Goal: Check status: Check status

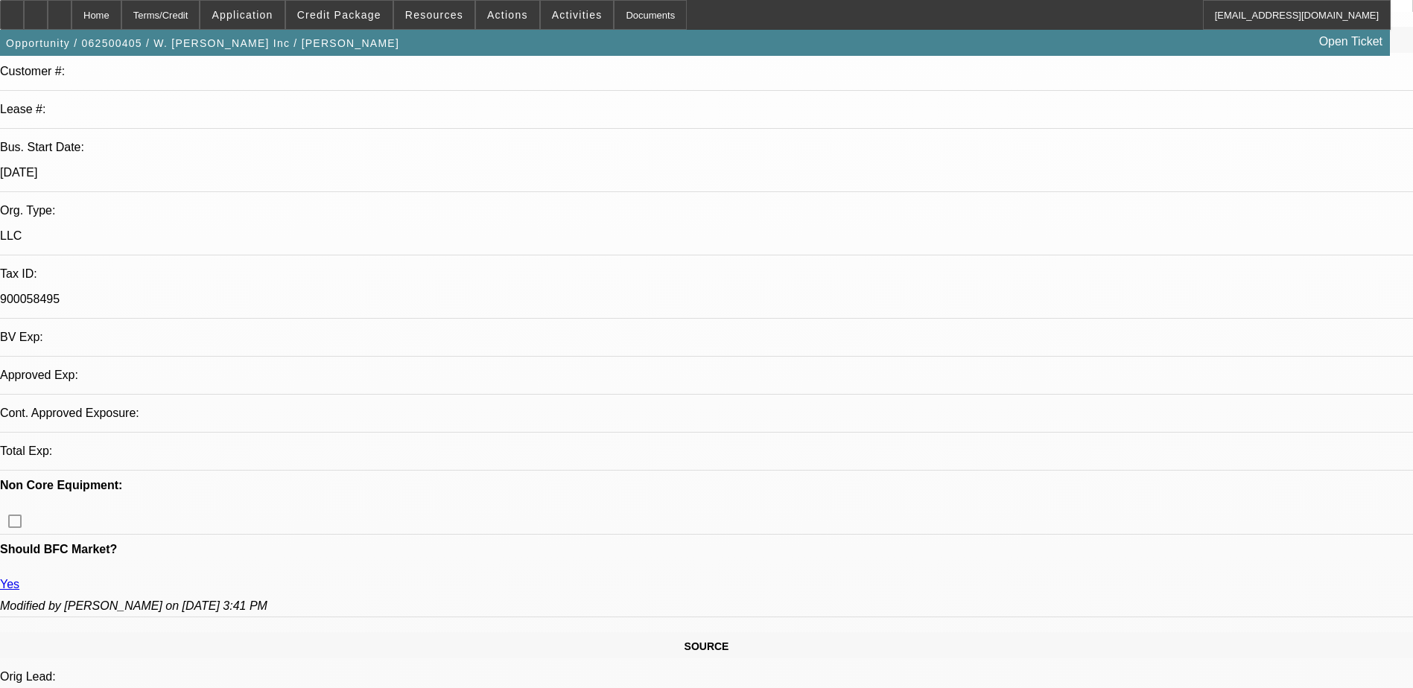
select select "0"
select select "0.1"
select select "0"
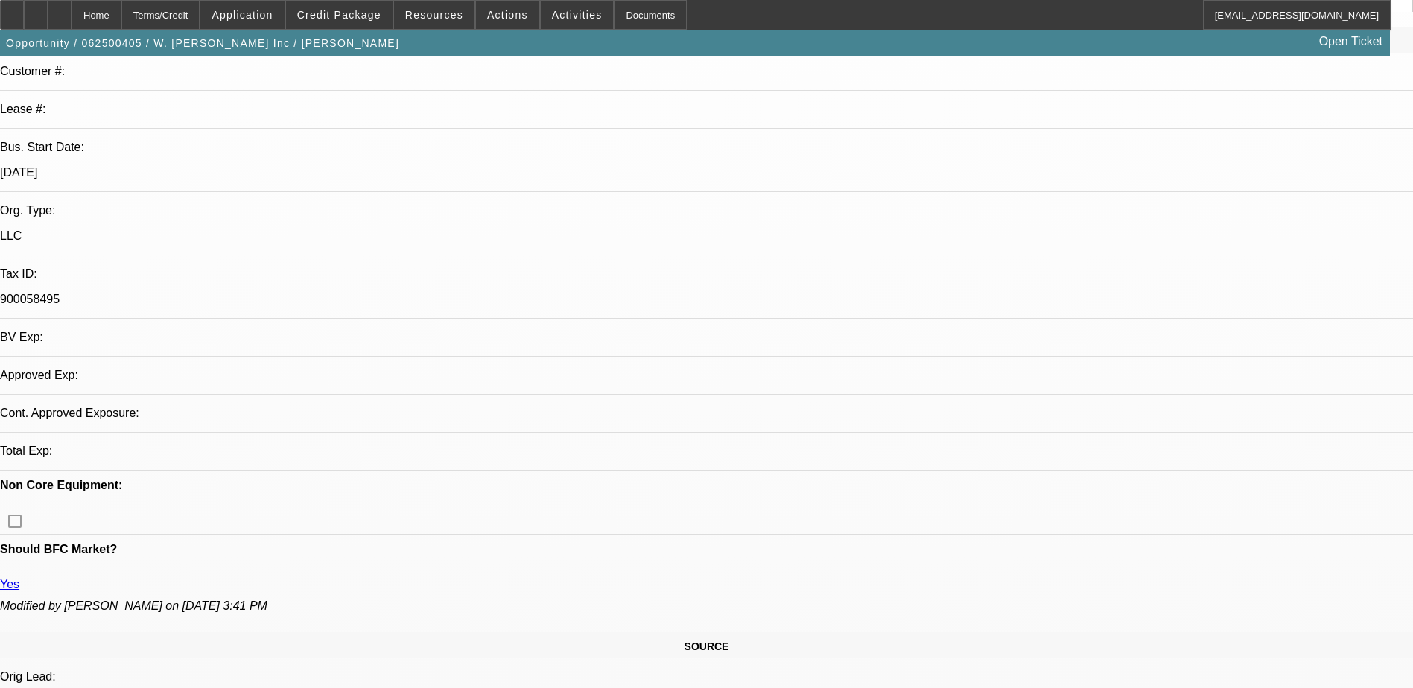
select select "0.1"
select select "0"
select select "0.1"
select select "0"
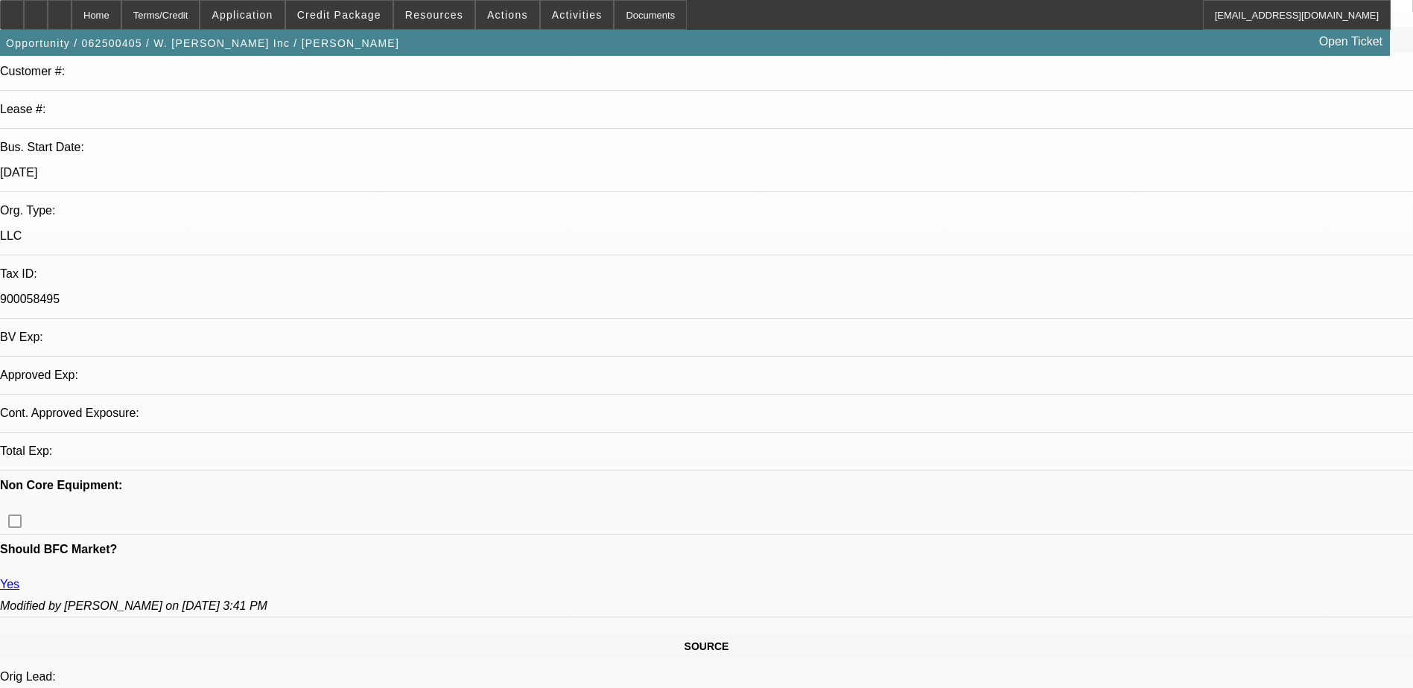
select select "0"
select select "0.1"
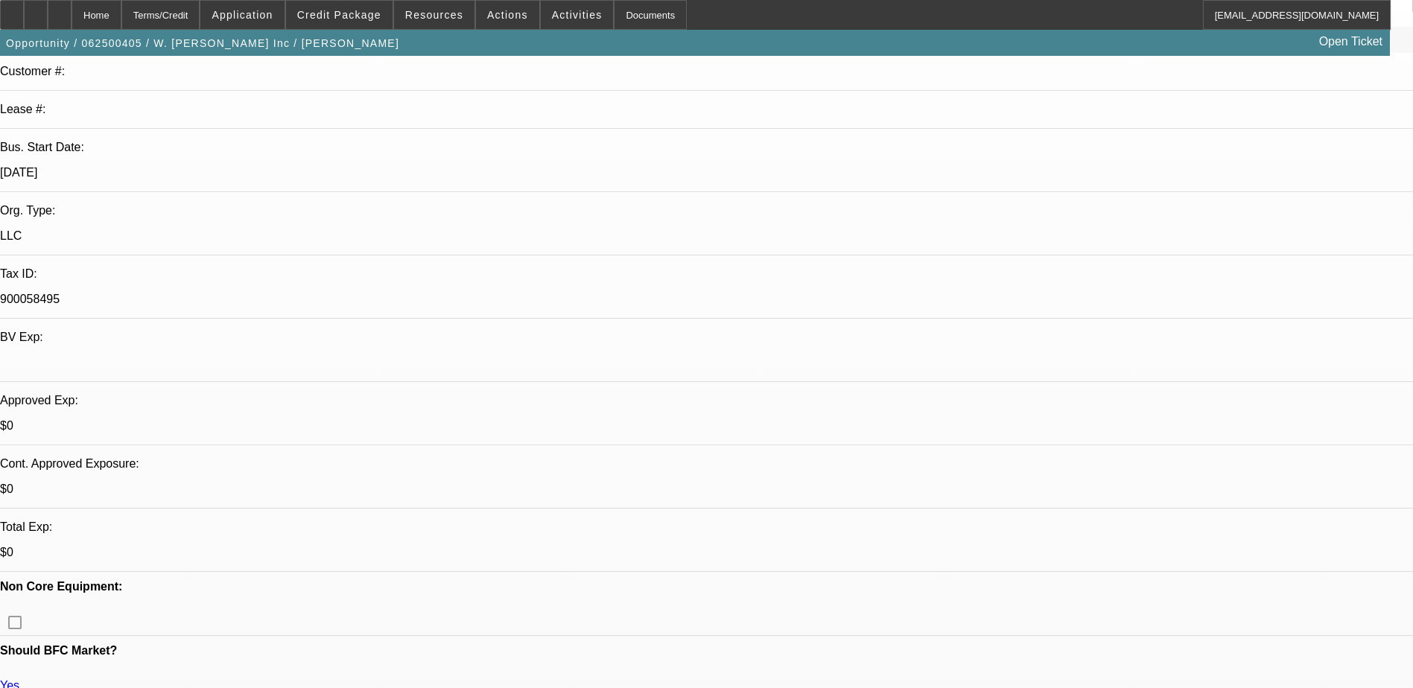
scroll to position [37, 0]
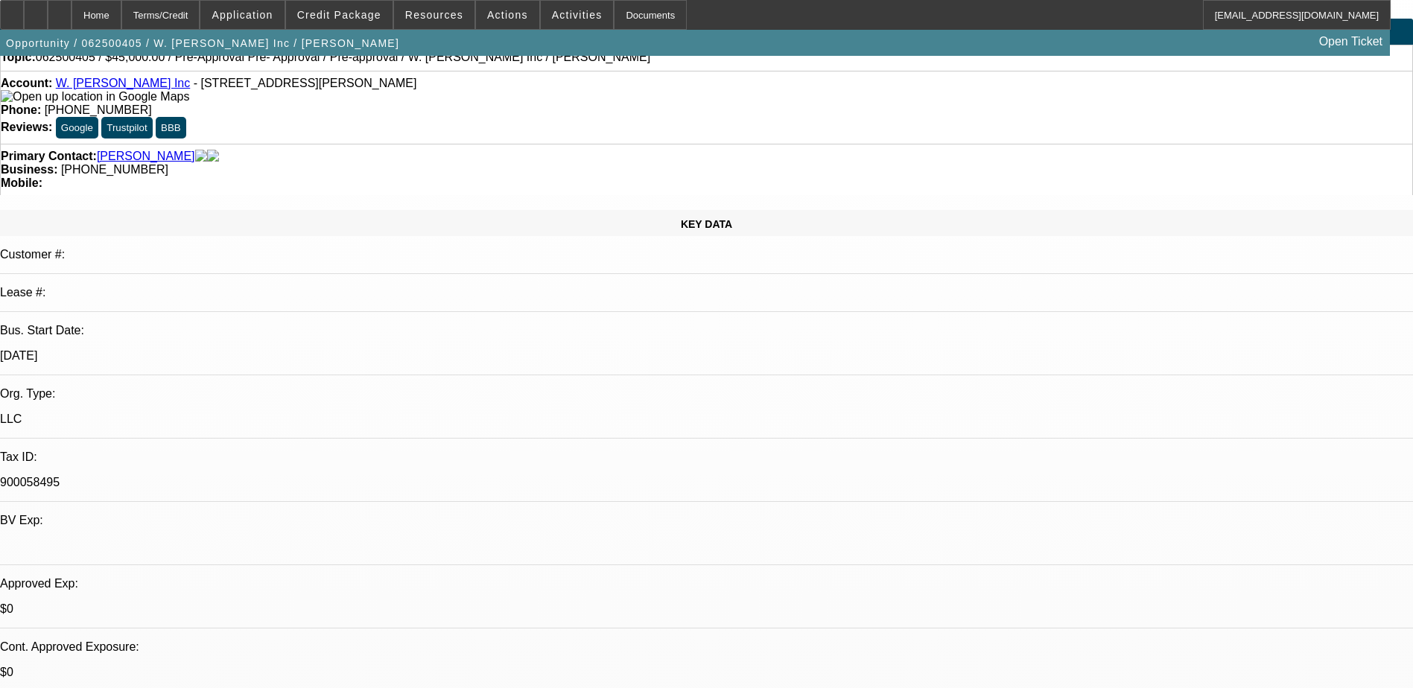
select select "1"
select select "4"
select select "1"
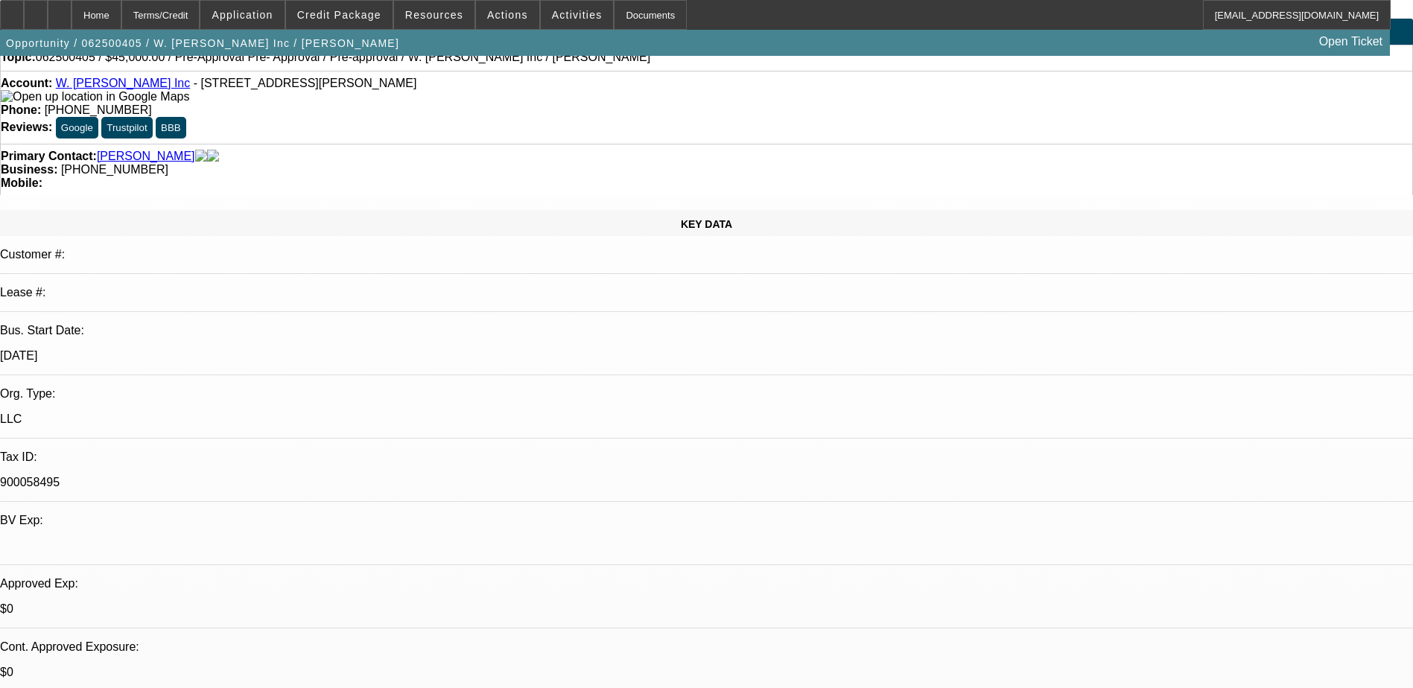
select select "4"
select select "1"
select select "4"
select select "1"
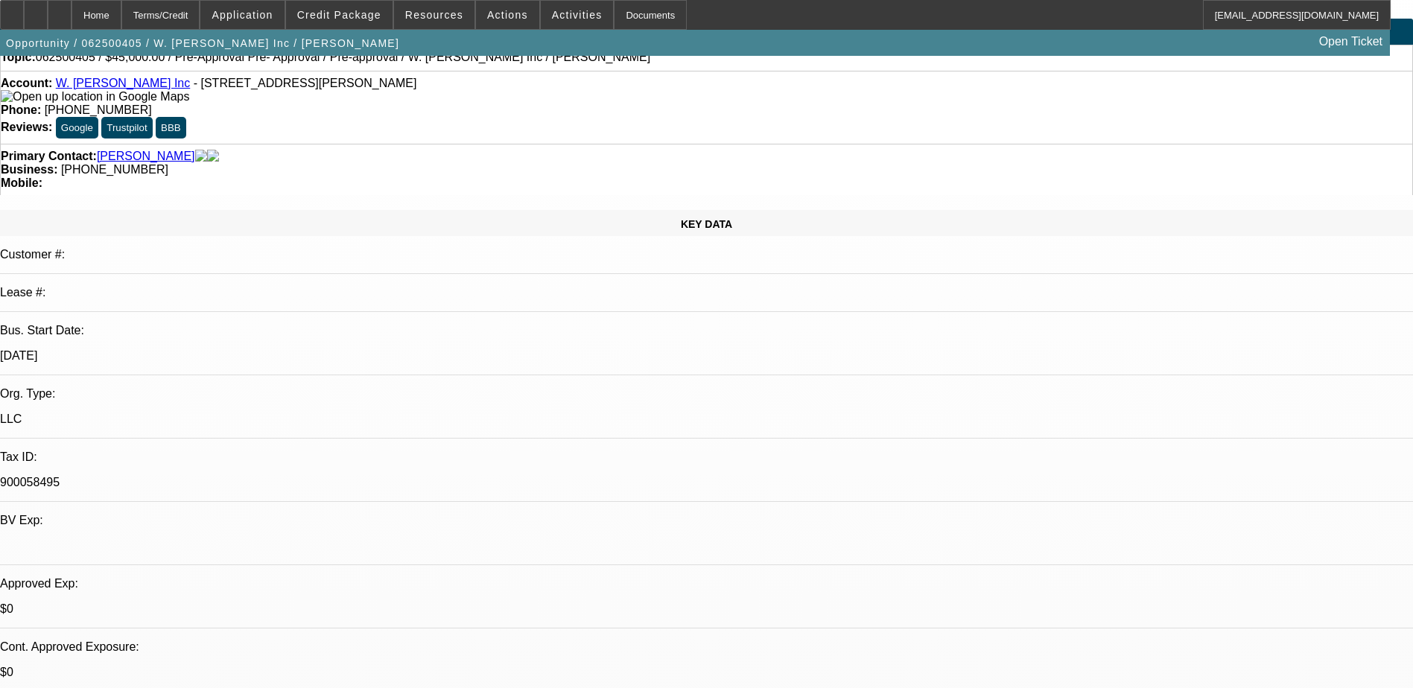
select select "1"
select select "4"
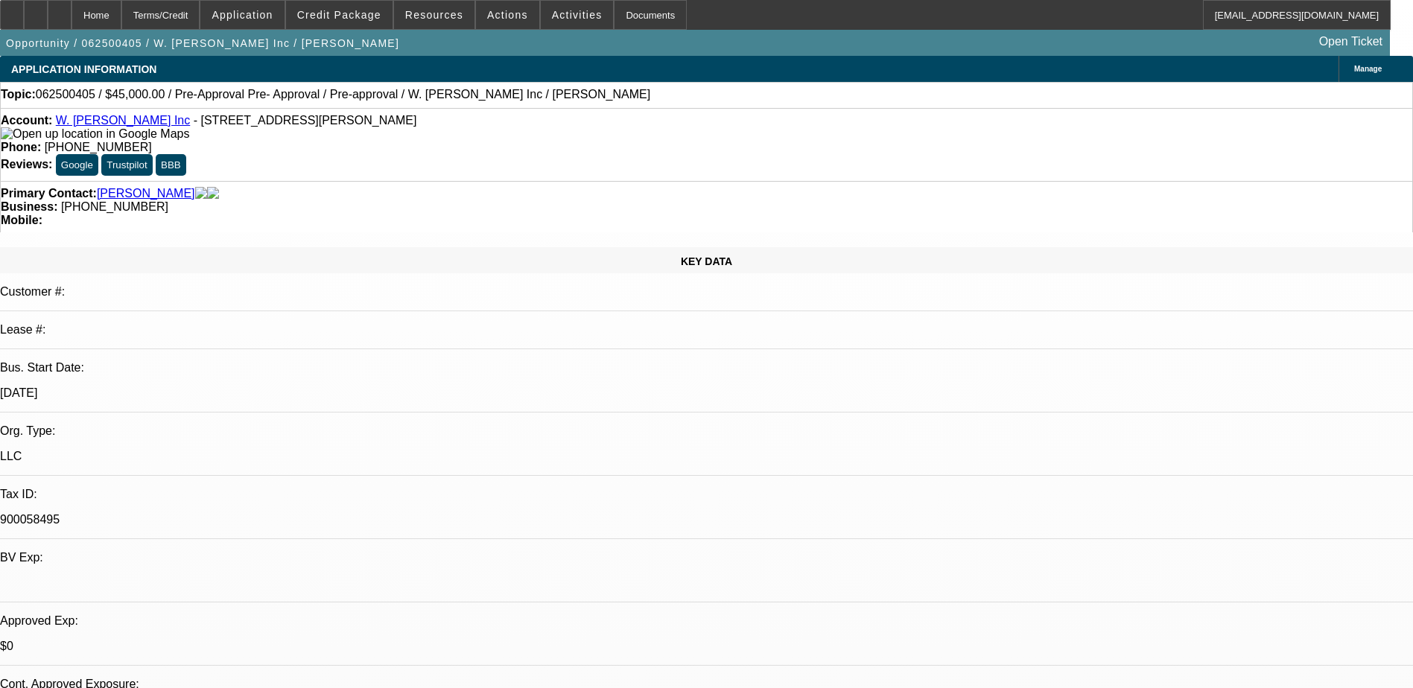
scroll to position [223, 0]
click at [356, 19] on span "Credit Package" at bounding box center [339, 15] width 84 height 12
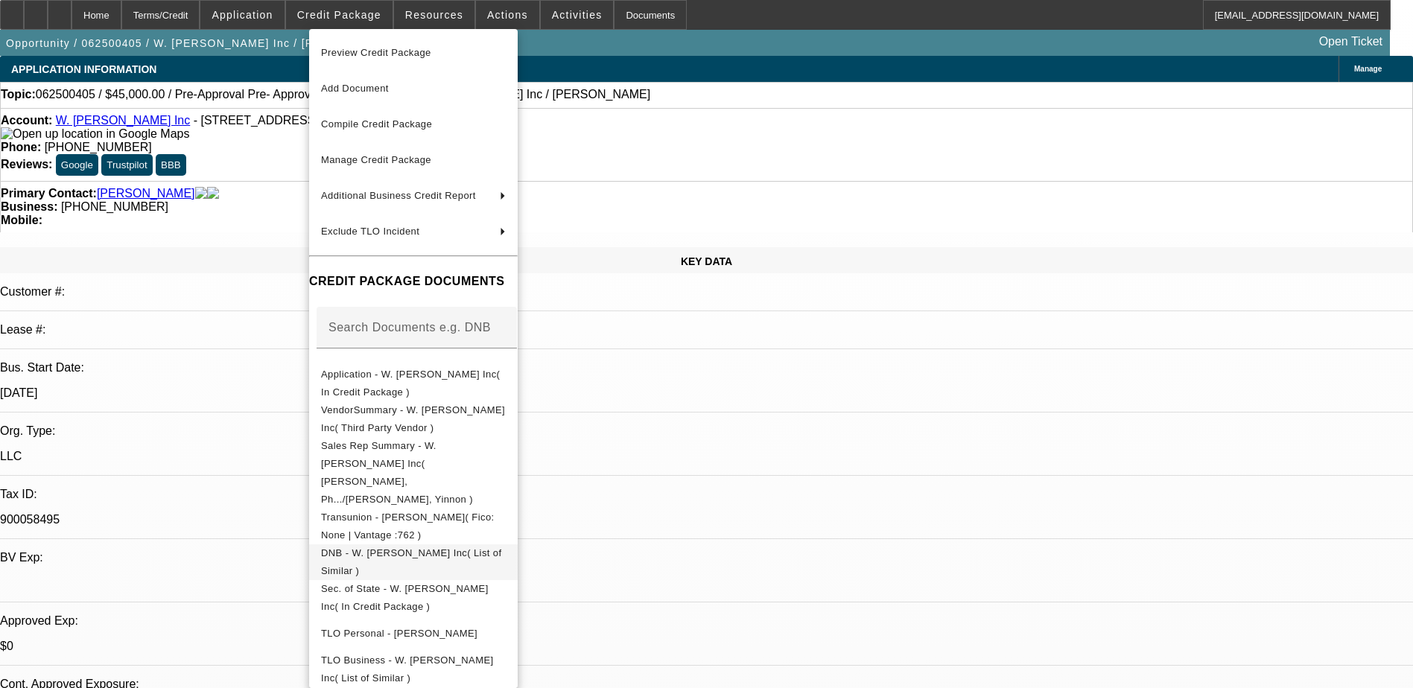
scroll to position [71, 0]
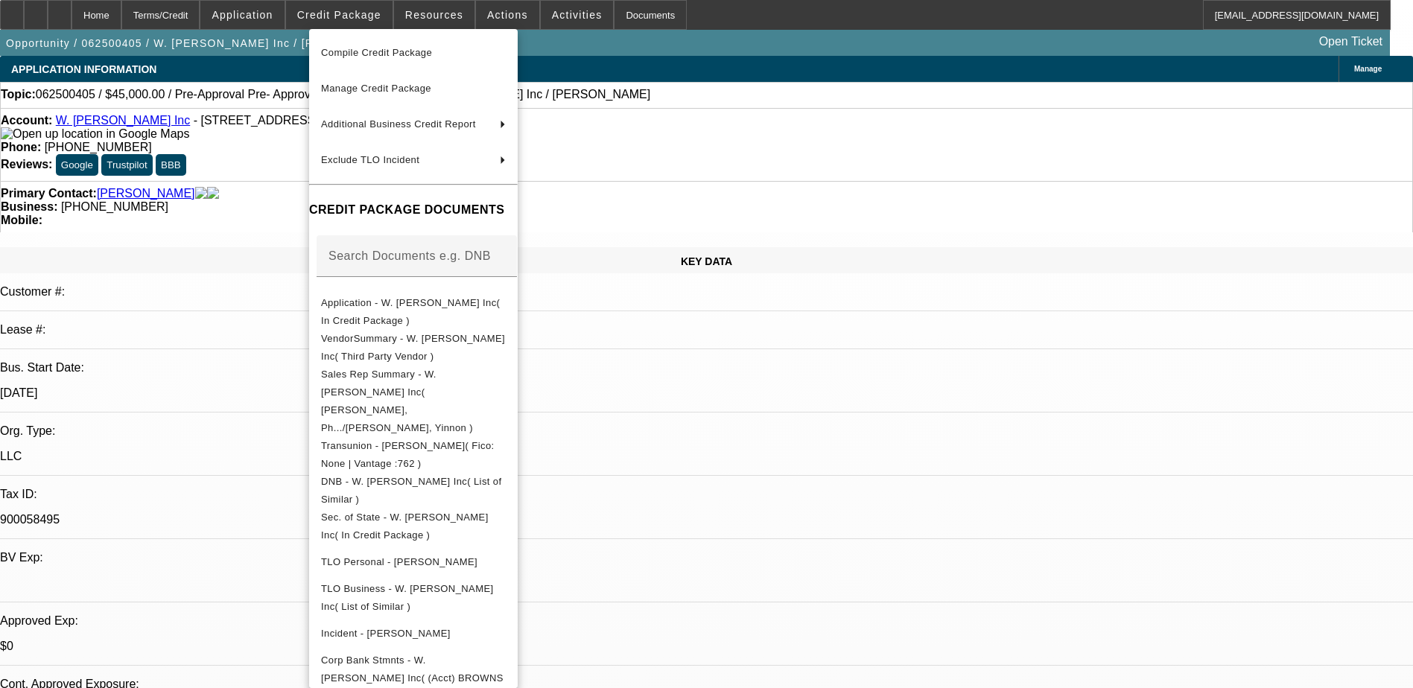
click at [720, 9] on div at bounding box center [706, 344] width 1413 height 688
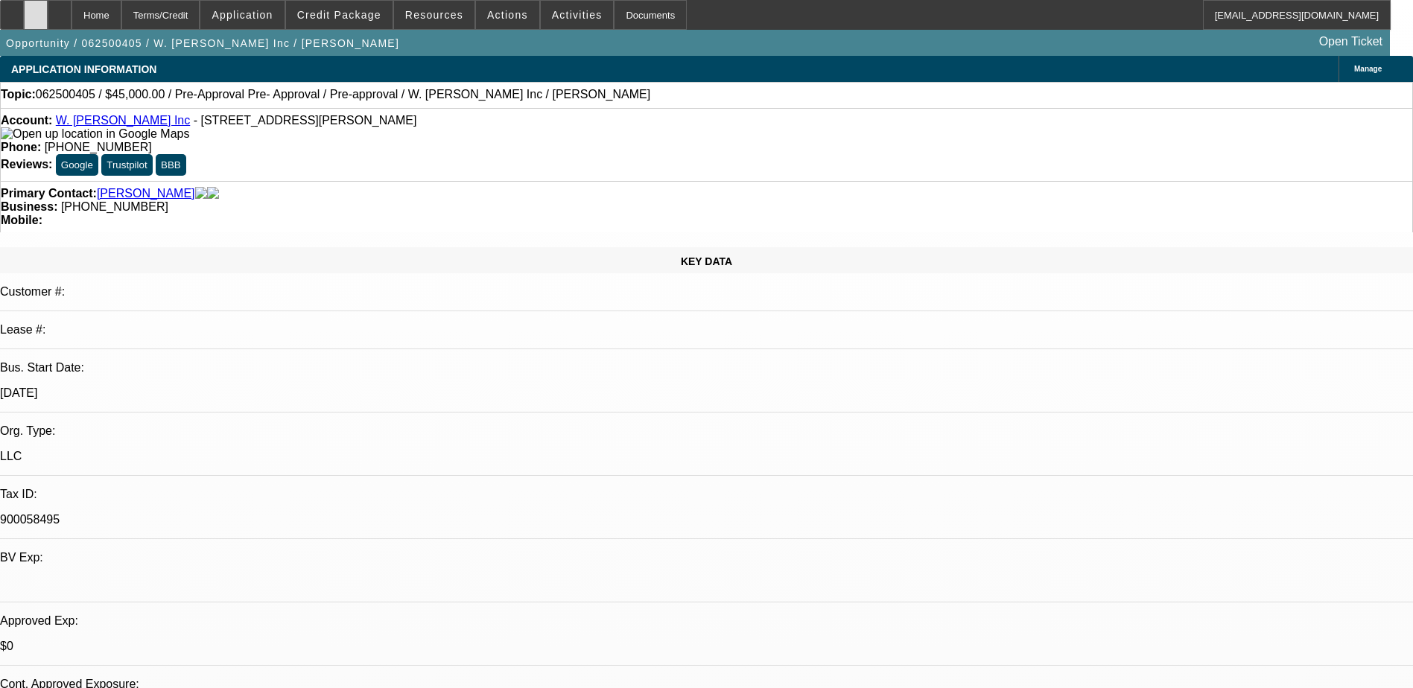
click at [48, 13] on div at bounding box center [36, 15] width 24 height 30
click at [24, 10] on div at bounding box center [12, 15] width 24 height 30
